Goal: Check status: Check status

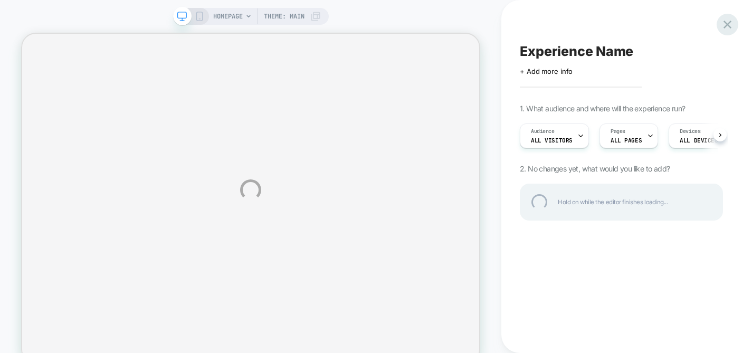
click at [725, 24] on div at bounding box center [728, 25] width 22 height 22
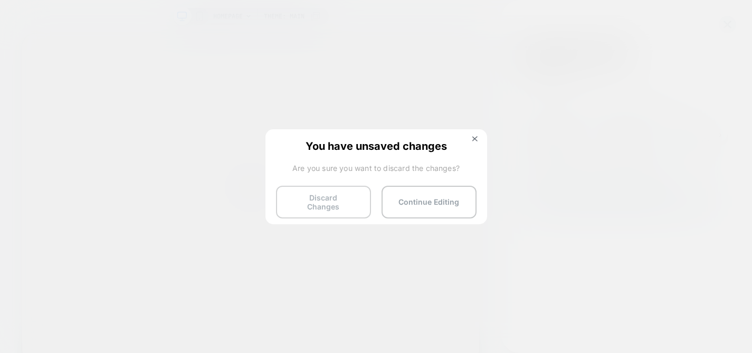
click at [342, 207] on button "Discard Changes" at bounding box center [323, 202] width 95 height 33
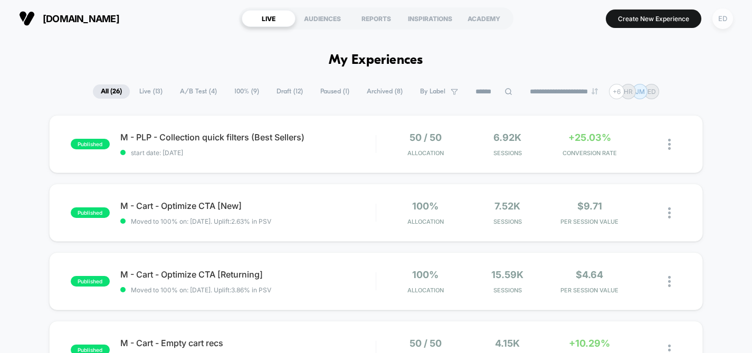
click at [717, 12] on div "ED" at bounding box center [723, 18] width 21 height 21
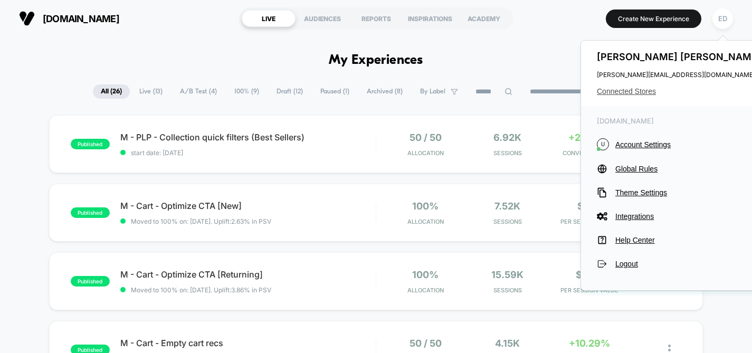
click at [624, 92] on span "Connected Stores" at bounding box center [680, 91] width 167 height 8
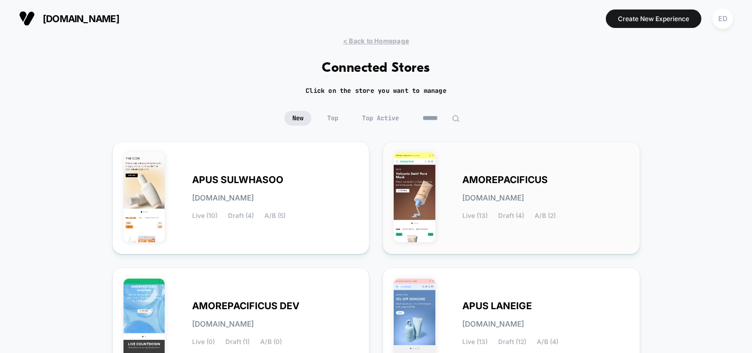
scroll to position [30, 0]
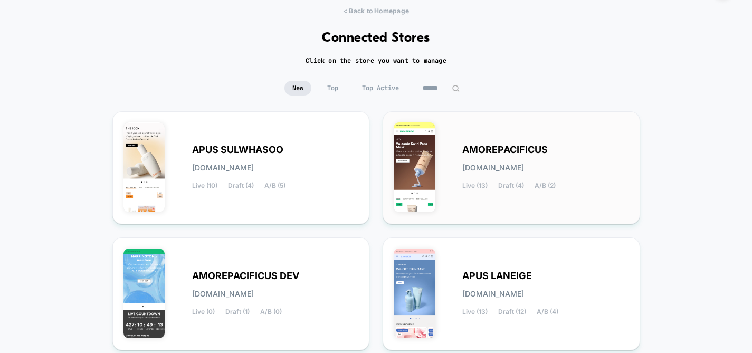
click at [493, 154] on span "AMOREPACIFICUS" at bounding box center [505, 149] width 86 height 7
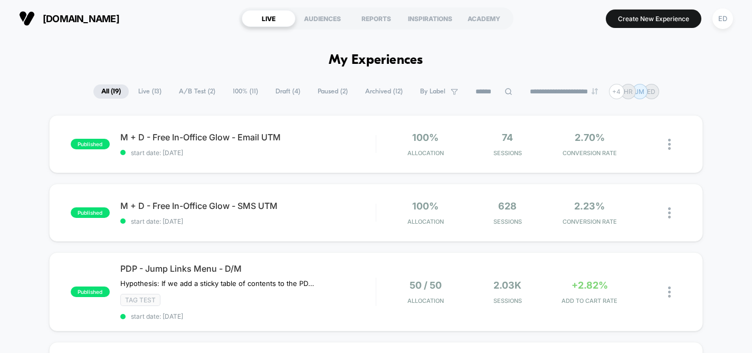
scroll to position [11, 0]
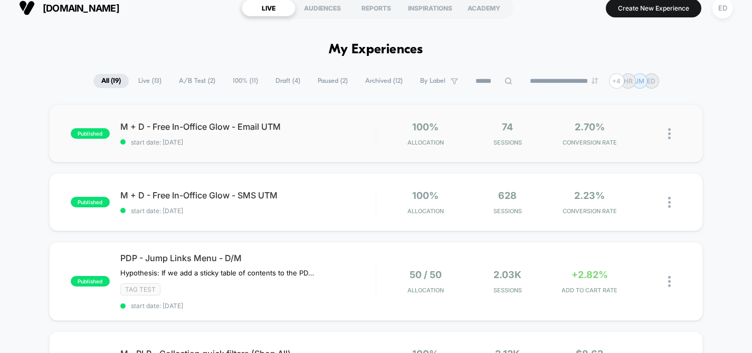
click at [297, 146] on div "published M + D - Free In-Office Glow - Email UTM start date: [DATE] 100% Alloc…" at bounding box center [376, 134] width 655 height 58
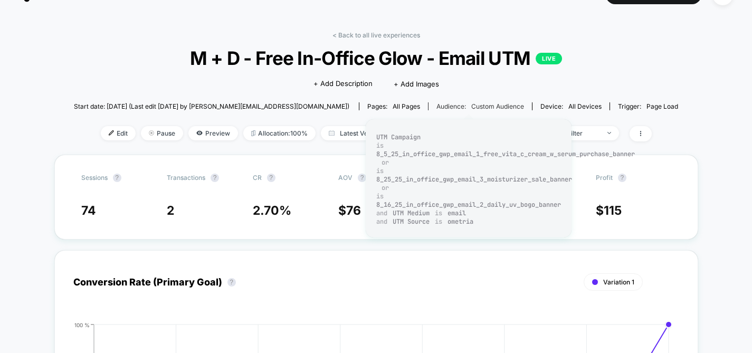
scroll to position [30, 0]
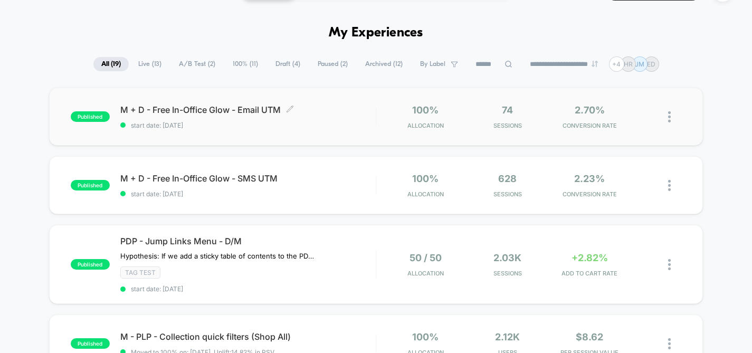
scroll to position [29, 0]
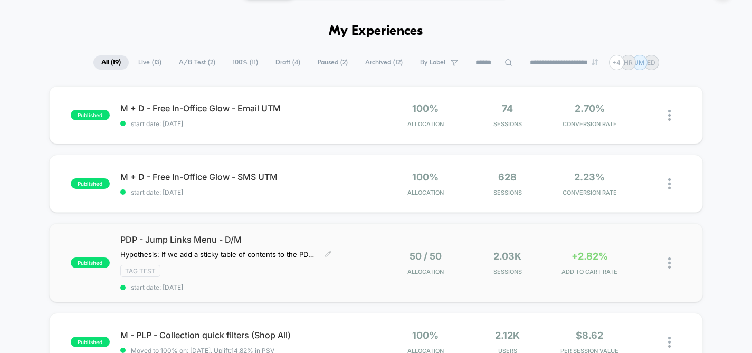
click at [191, 244] on span "PDP - Jump Links Menu - D/M" at bounding box center [248, 239] width 256 height 11
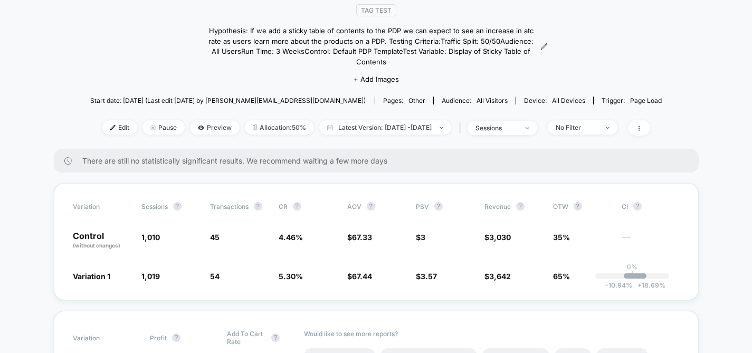
scroll to position [99, 0]
